Goal: Task Accomplishment & Management: Use online tool/utility

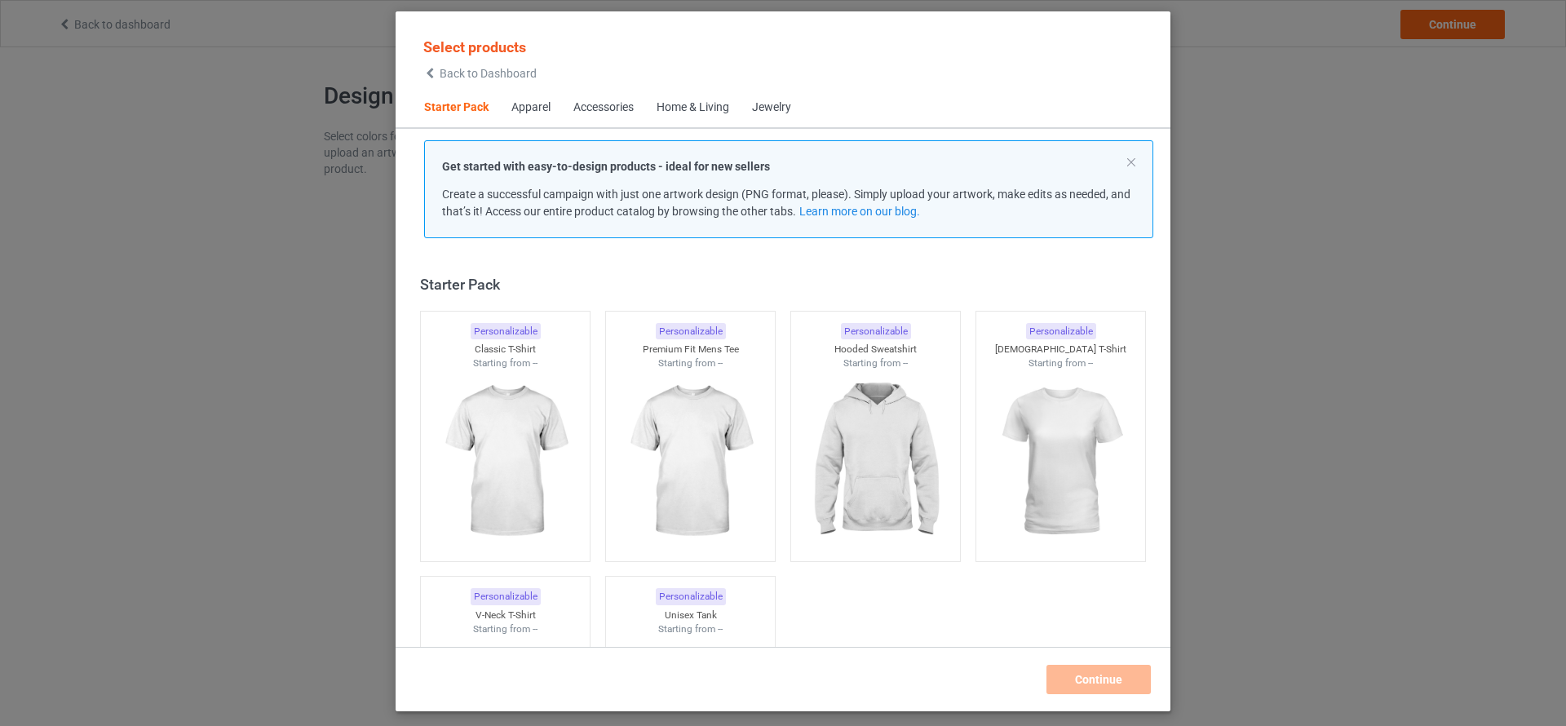
scroll to position [21, 0]
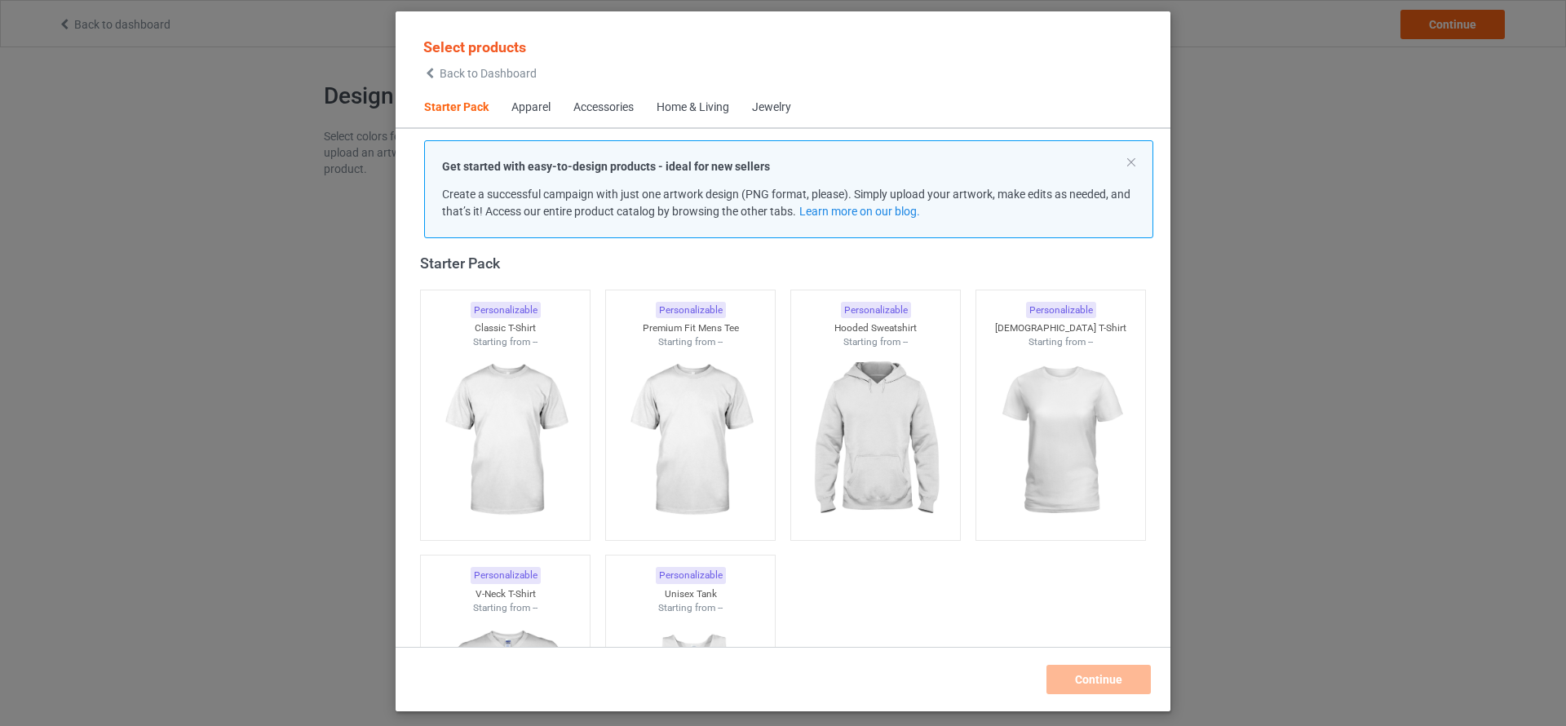
click at [318, 440] on div "Select products Back to Dashboard Starter Pack Apparel Accessories Home & Livin…" at bounding box center [783, 363] width 1566 height 726
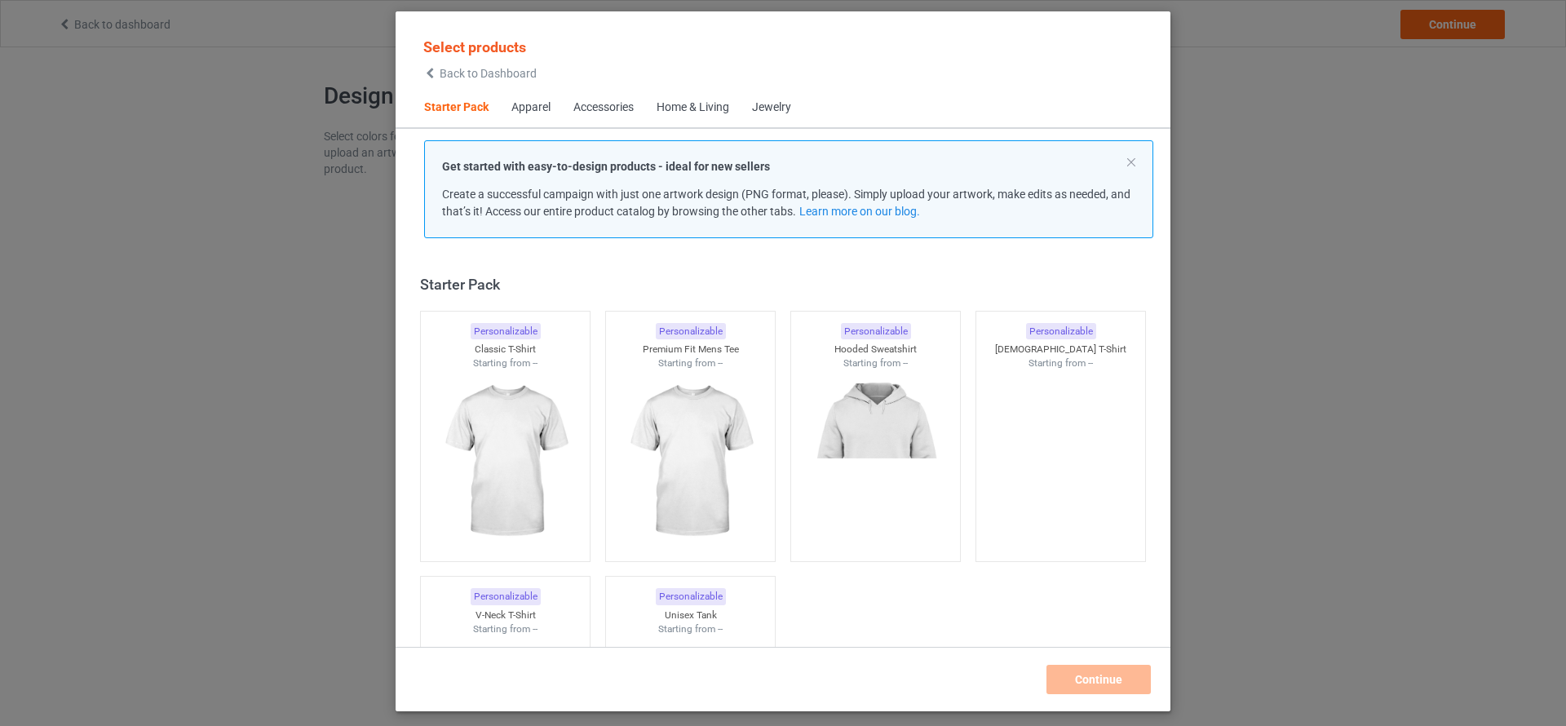
scroll to position [21, 0]
